Goal: Browse casually

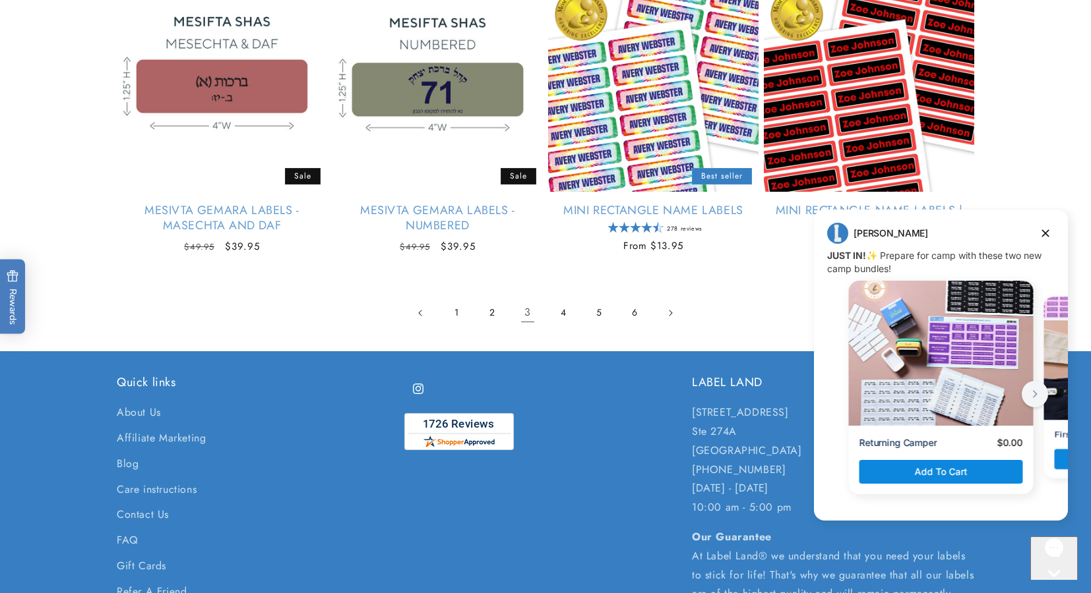
scroll to position [2898, 0]
